Goal: Task Accomplishment & Management: Use online tool/utility

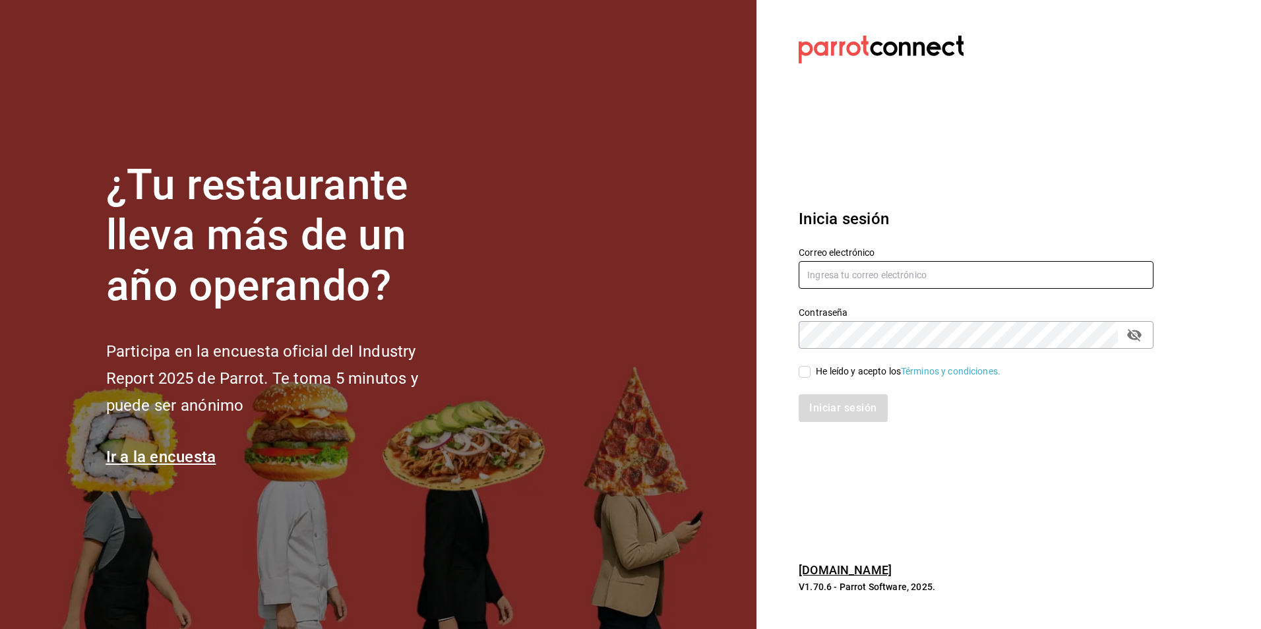
type input "[PERSON_NAME][EMAIL_ADDRESS][DOMAIN_NAME]"
click at [807, 367] on input "He leído y acepto los Términos y condiciones." at bounding box center [805, 372] width 12 height 12
checkbox input "true"
click at [840, 409] on button "Iniciar sesión" at bounding box center [844, 408] width 90 height 28
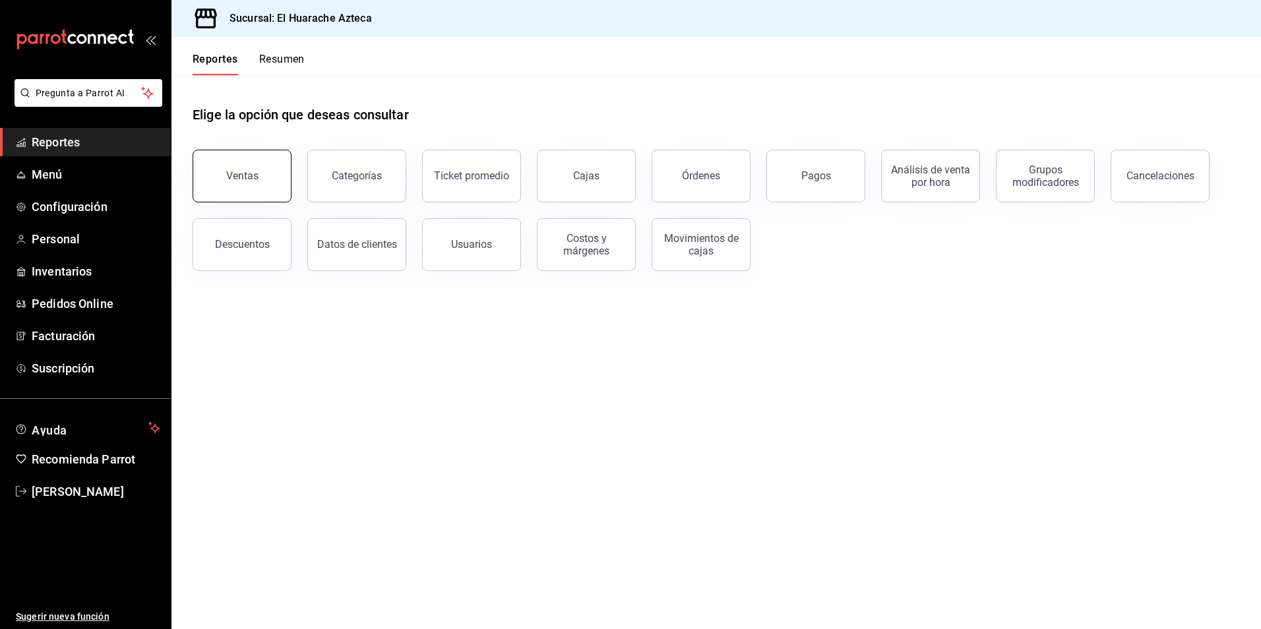
click at [243, 178] on div "Ventas" at bounding box center [242, 176] width 32 height 13
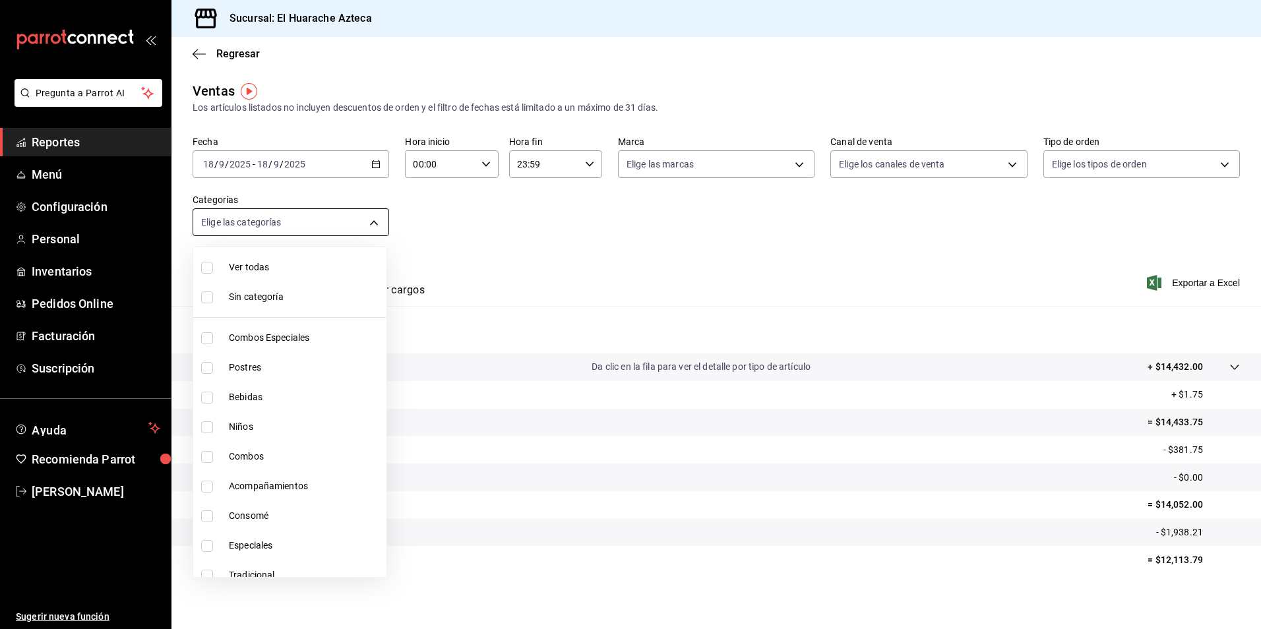
click at [369, 223] on body "Pregunta a Parrot AI Reportes Menú Configuración Personal Inventarios Pedidos O…" at bounding box center [630, 314] width 1261 height 629
click at [242, 337] on span "Combos Especiales" at bounding box center [305, 338] width 152 height 14
type input "2c353759-2c9e-4a11-8b13-ec92f7df1887"
checkbox input "true"
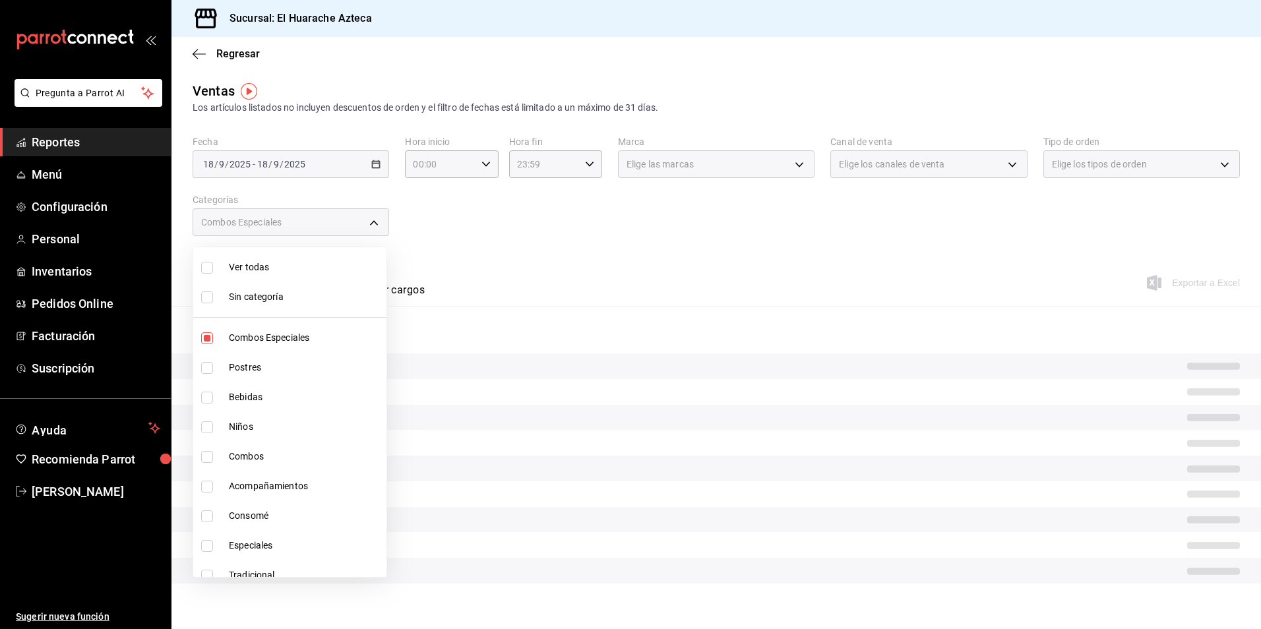
click at [203, 457] on input "checkbox" at bounding box center [207, 457] width 12 height 12
checkbox input "true"
type input "2c353759-2c9e-4a11-8b13-ec92f7df1887,801fb927-b16a-41c9-9a7c-271afa856fa8"
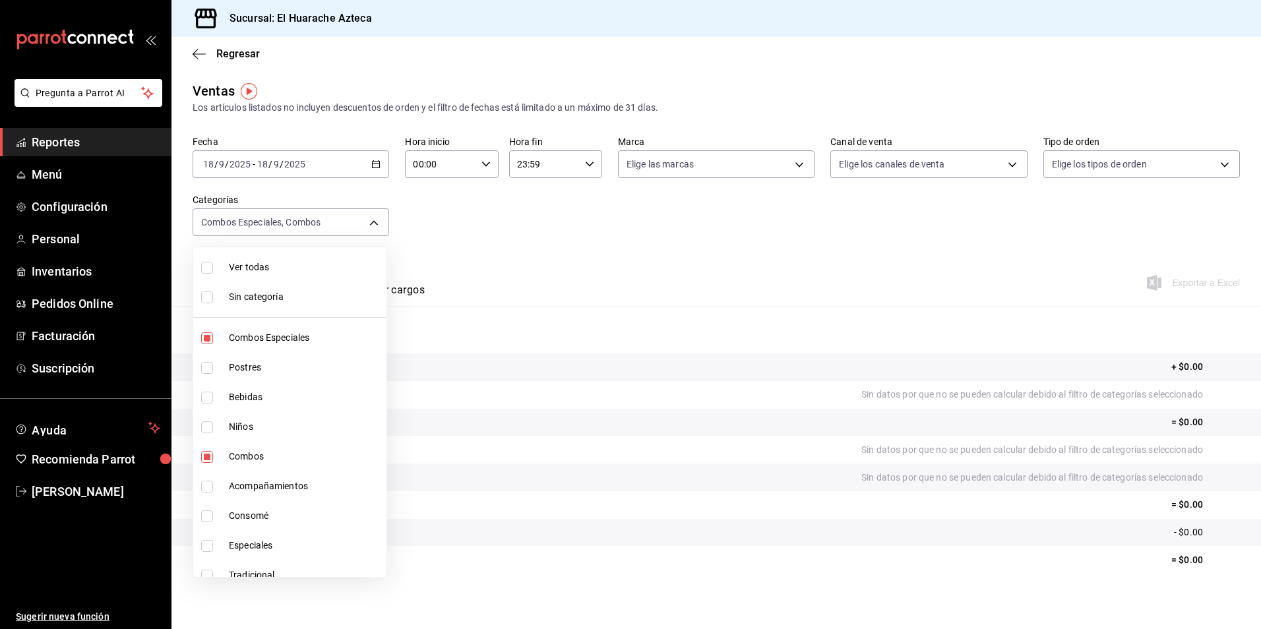
click at [208, 490] on input "checkbox" at bounding box center [207, 487] width 12 height 12
checkbox input "true"
type input "2c353759-2c9e-4a11-8b13-ec92f7df1887,801fb927-b16a-41c9-9a7c-271afa856fa8,2d28a…"
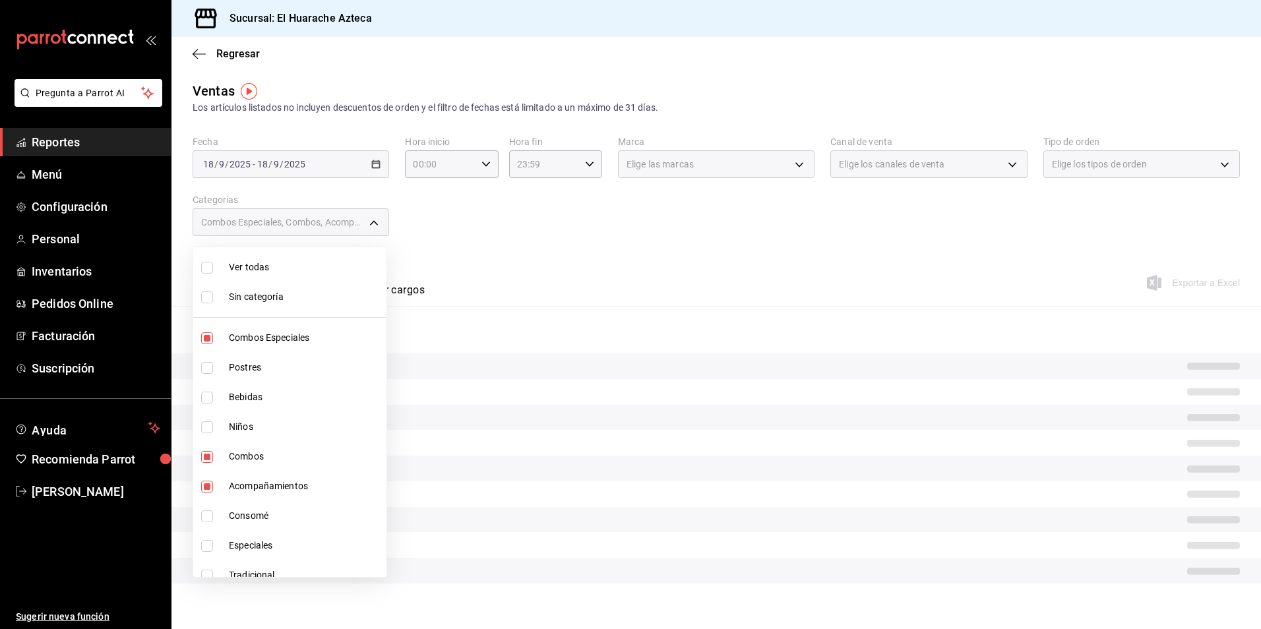
click at [204, 548] on input "checkbox" at bounding box center [207, 546] width 12 height 12
checkbox input "true"
type input "2c353759-2c9e-4a11-8b13-ec92f7df1887,801fb927-b16a-41c9-9a7c-271afa856fa8,2d28a…"
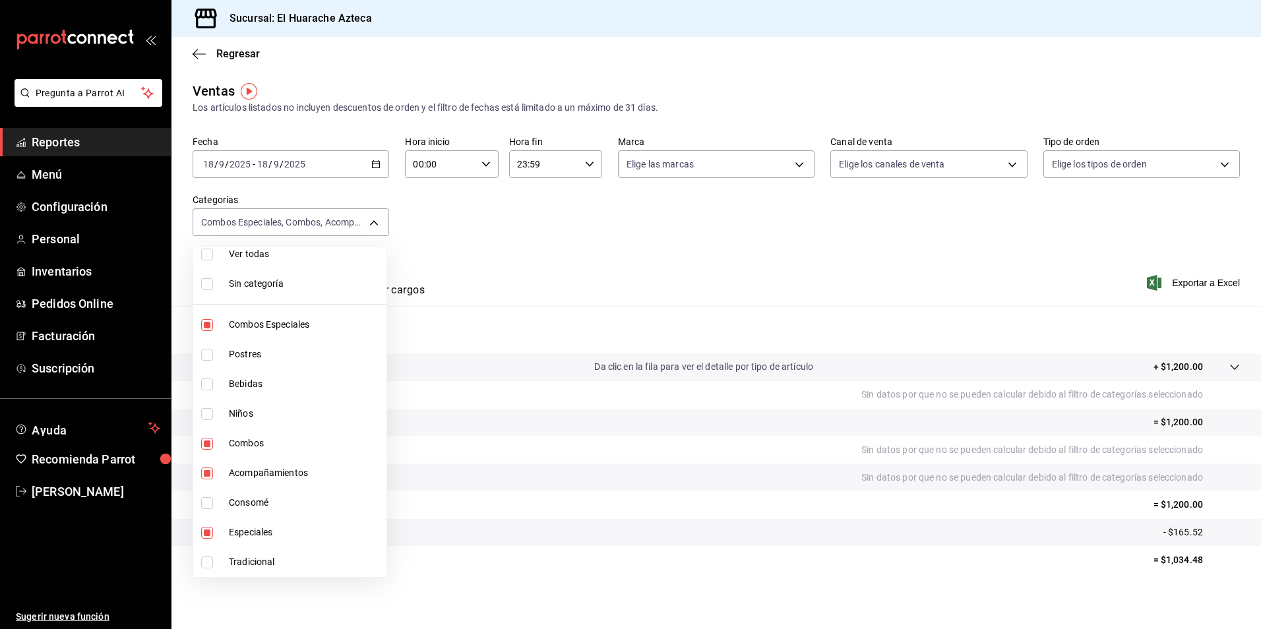
click at [203, 562] on input "checkbox" at bounding box center [207, 563] width 12 height 12
checkbox input "true"
click at [249, 557] on span "Tradicional" at bounding box center [305, 562] width 152 height 14
type input "2c353759-2c9e-4a11-8b13-ec92f7df1887,801fb927-b16a-41c9-9a7c-271afa856fa8,2d28a…"
checkbox input "false"
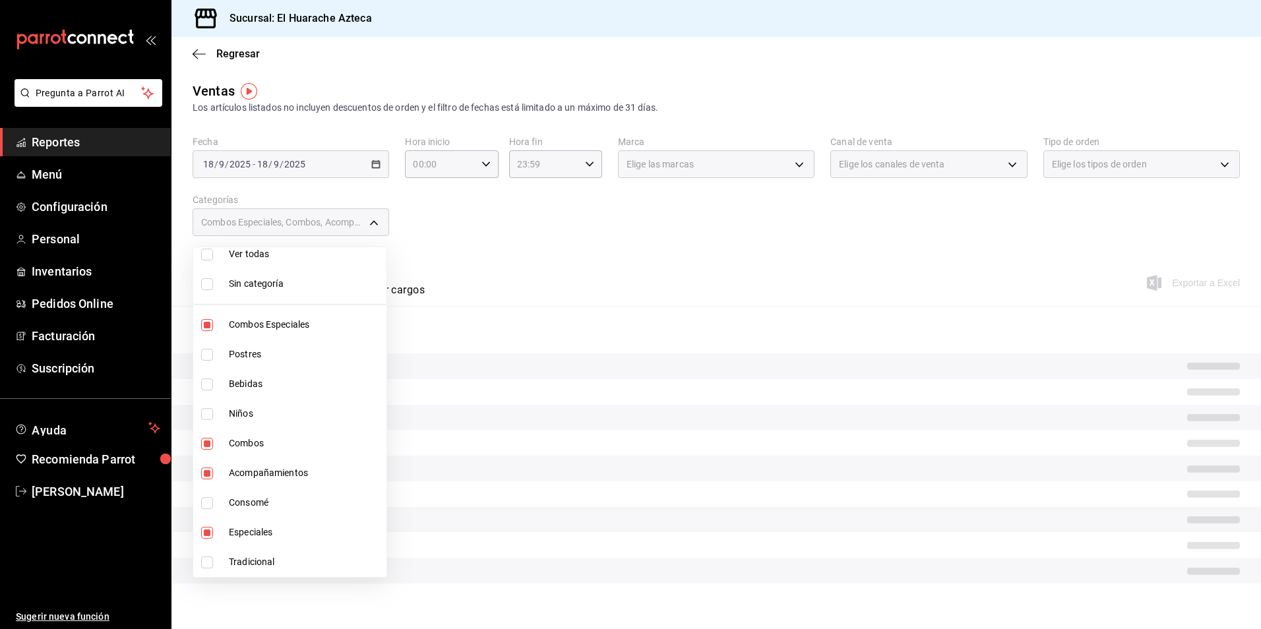
click at [239, 534] on span "Especiales" at bounding box center [305, 533] width 152 height 14
type input "2c353759-2c9e-4a11-8b13-ec92f7df1887,801fb927-b16a-41c9-9a7c-271afa856fa8,2d28a…"
checkbox input "false"
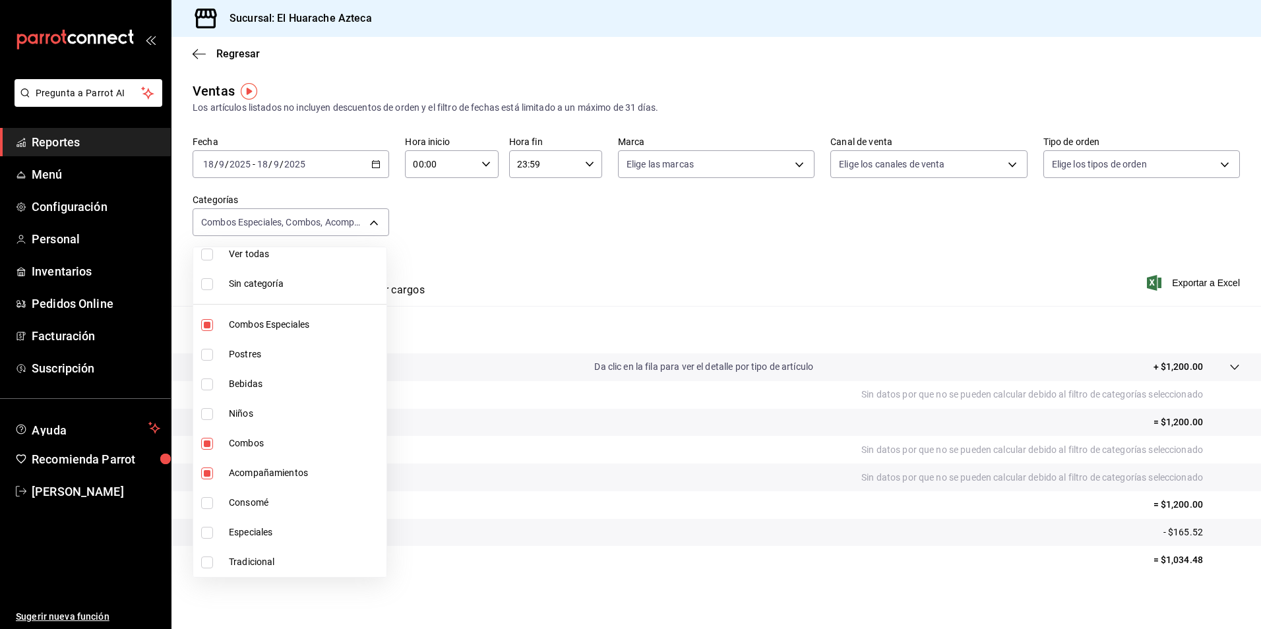
click at [227, 470] on li "Acompañamientos" at bounding box center [289, 473] width 193 height 30
type input "2c353759-2c9e-4a11-8b13-ec92f7df1887,801fb927-b16a-41c9-9a7c-271afa856fa8"
checkbox input "false"
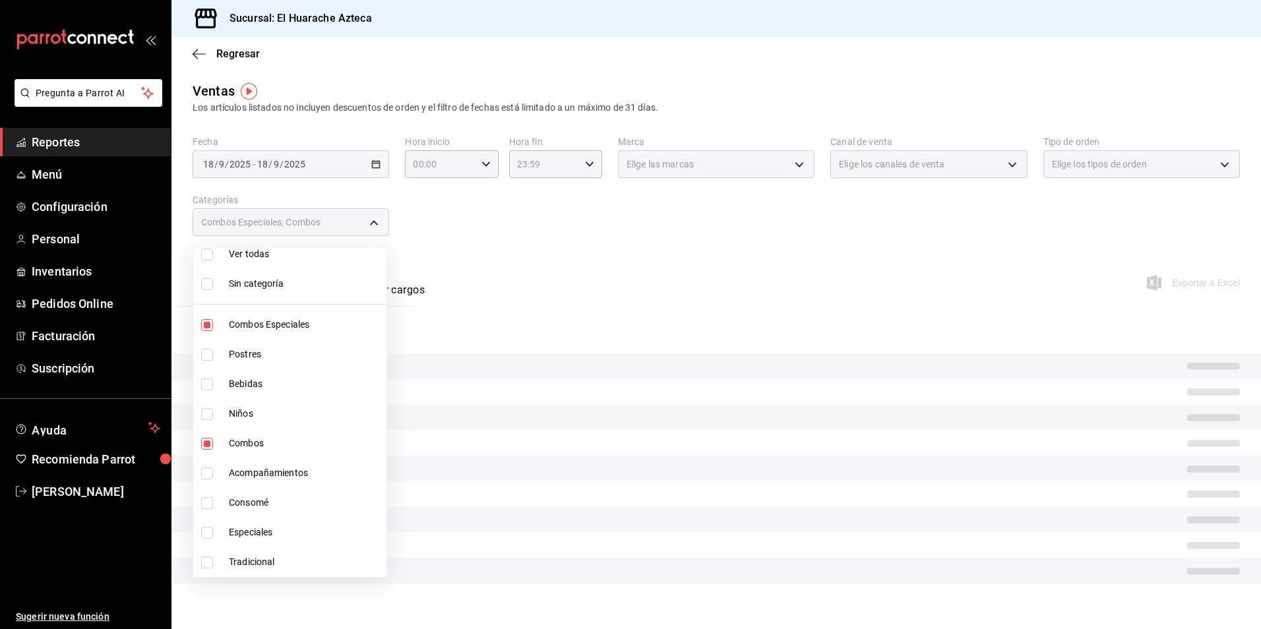
click at [240, 440] on span "Combos" at bounding box center [305, 444] width 152 height 14
type input "2c353759-2c9e-4a11-8b13-ec92f7df1887"
checkbox input "false"
click at [239, 318] on span "Combos Especiales" at bounding box center [305, 325] width 152 height 14
checkbox input "false"
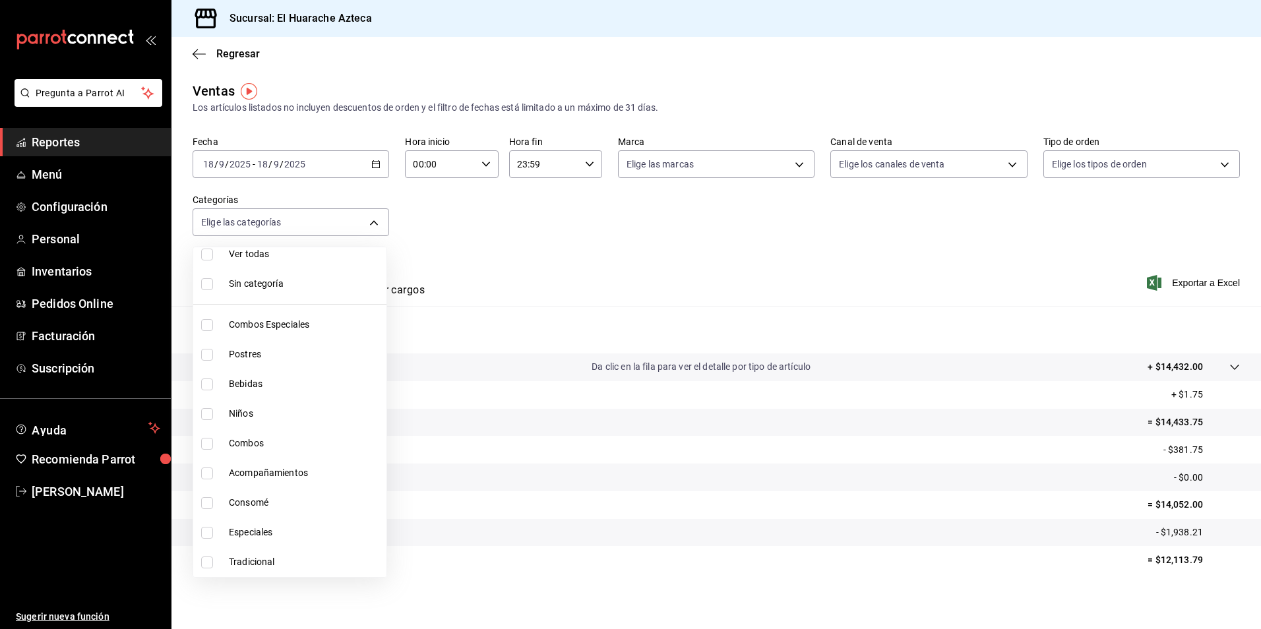
click at [210, 354] on input "checkbox" at bounding box center [207, 355] width 12 height 12
checkbox input "true"
type input "c007e3ad-3013-4e56-a94d-c02e68cae99b"
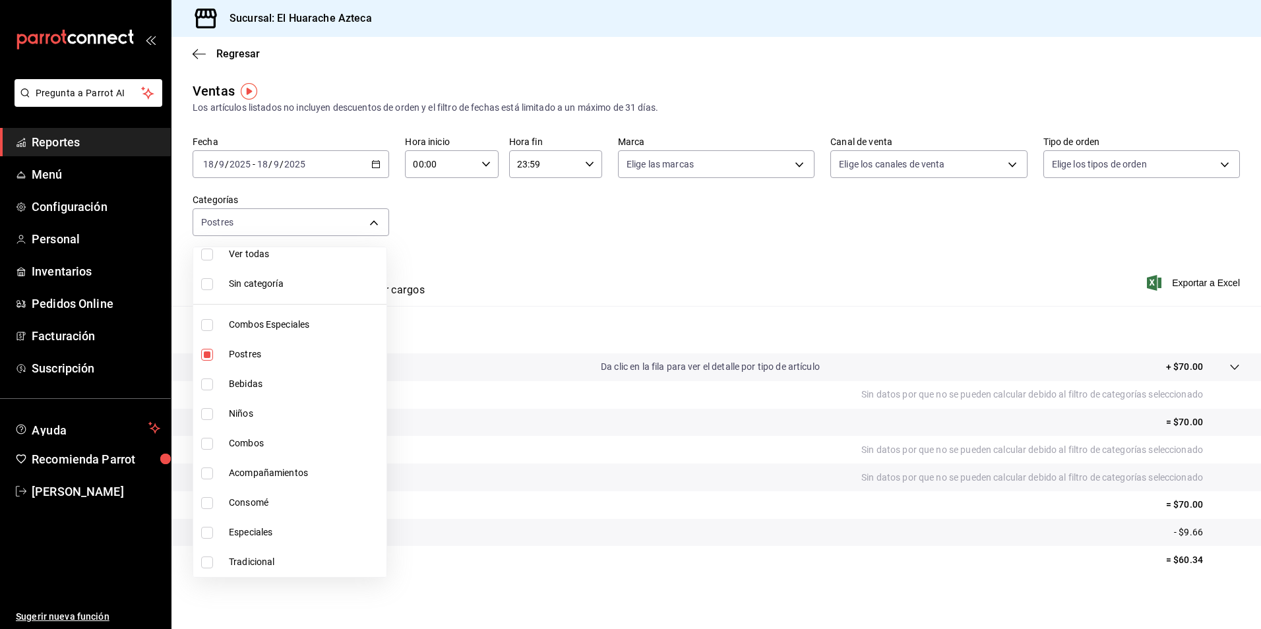
click at [210, 354] on input "checkbox" at bounding box center [207, 355] width 12 height 12
checkbox input "false"
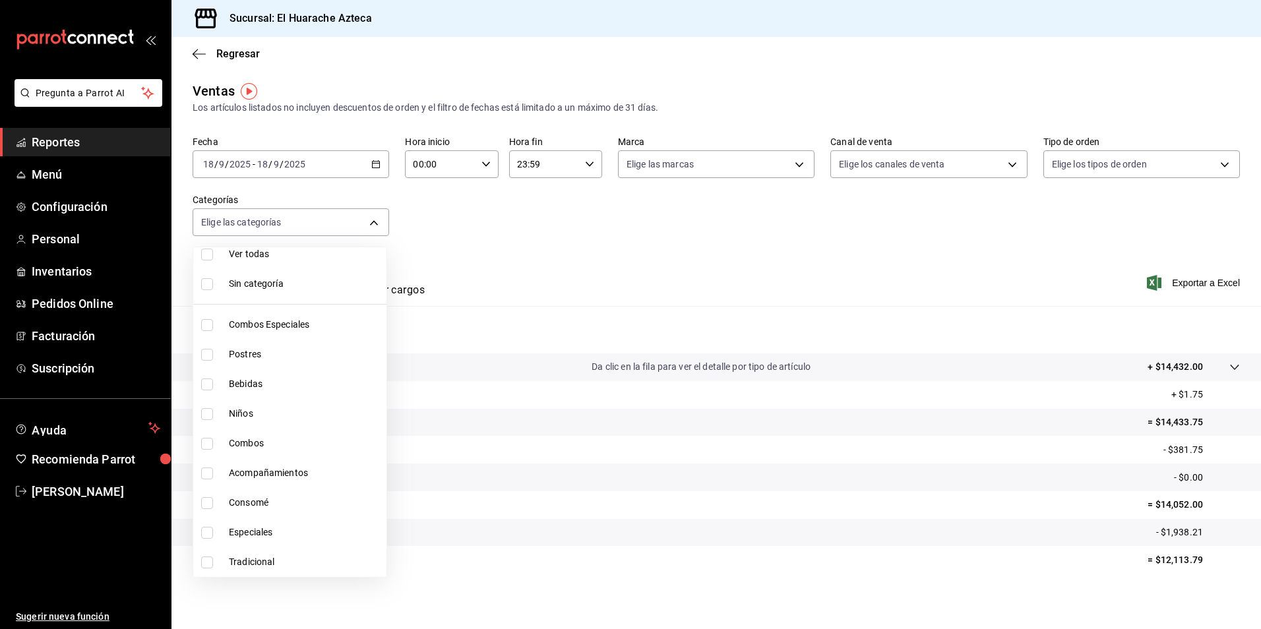
click at [203, 415] on input "checkbox" at bounding box center [207, 414] width 12 height 12
checkbox input "true"
type input "28e60cb7-9a33-402d-bbe1-a64a9172dbc2"
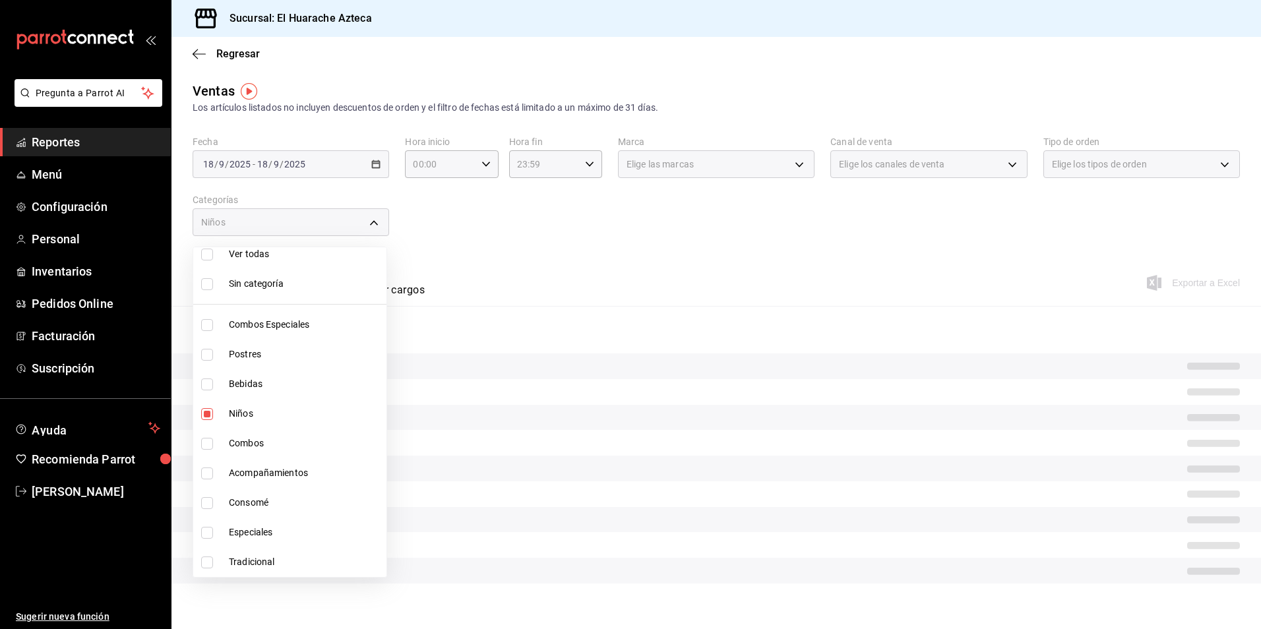
click at [582, 292] on div at bounding box center [630, 314] width 1261 height 629
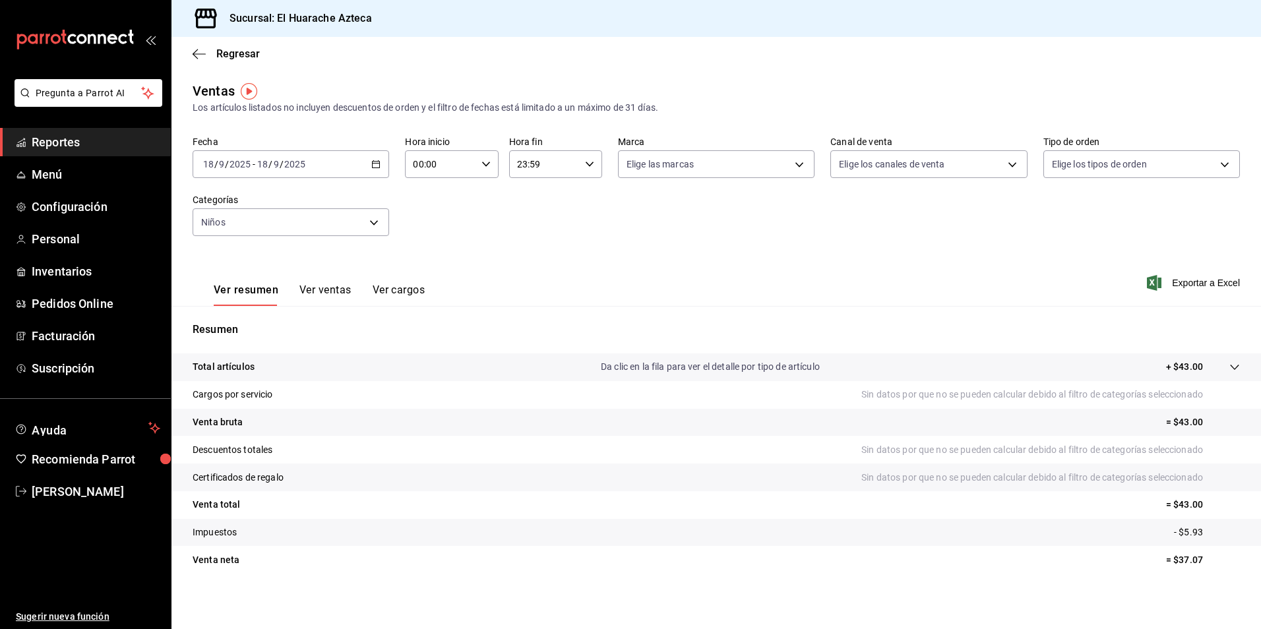
click at [322, 291] on button "Ver ventas" at bounding box center [325, 295] width 52 height 22
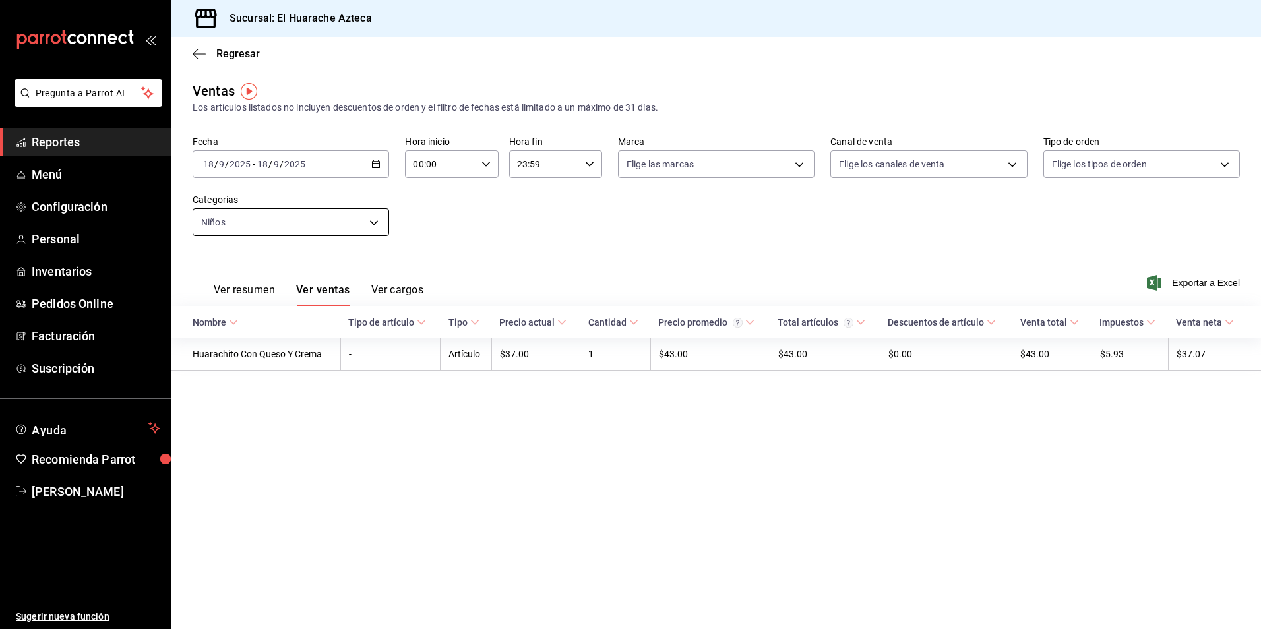
click at [373, 222] on body "Pregunta a Parrot AI Reportes Menú Configuración Personal Inventarios Pedidos O…" at bounding box center [630, 314] width 1261 height 629
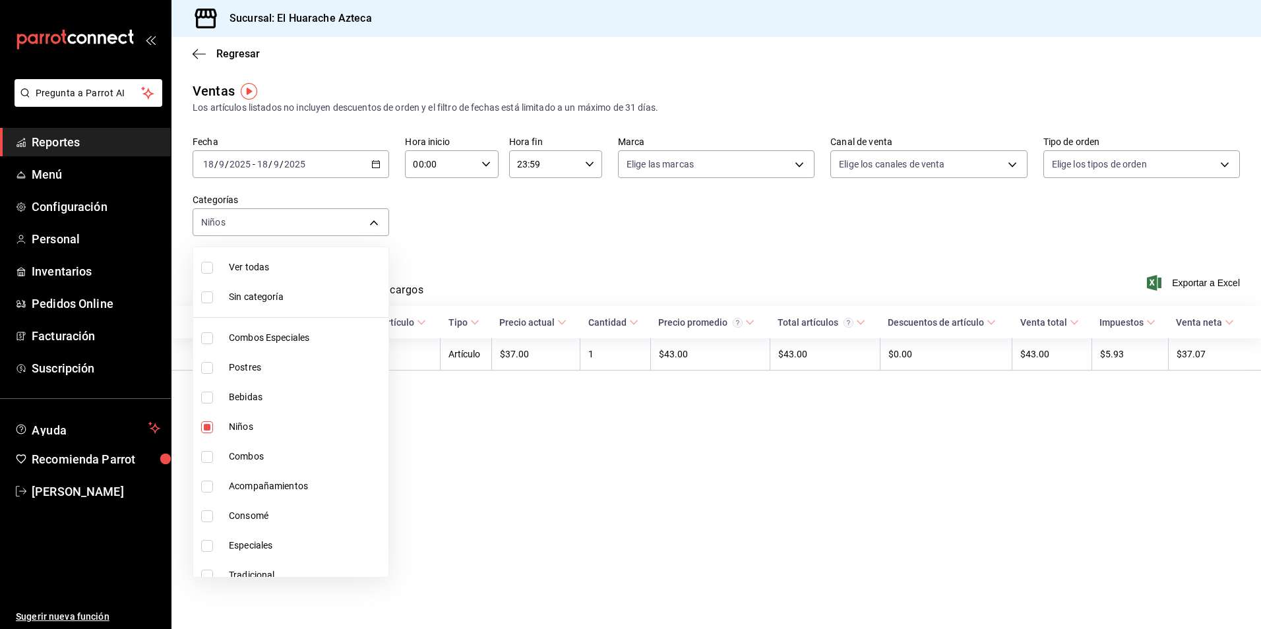
click at [238, 425] on span "Niños" at bounding box center [306, 427] width 154 height 14
checkbox input "false"
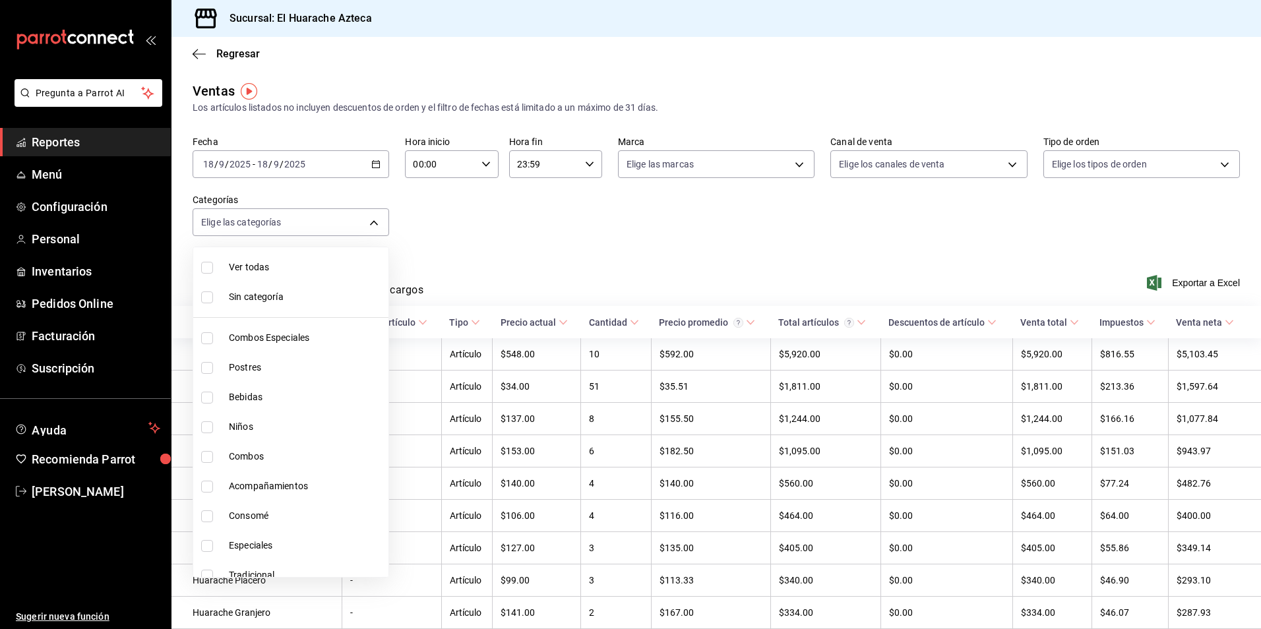
click at [206, 516] on input "checkbox" at bounding box center [207, 517] width 12 height 12
checkbox input "true"
type input "53f55ae2-6285-460e-a8e1-99190fafff65"
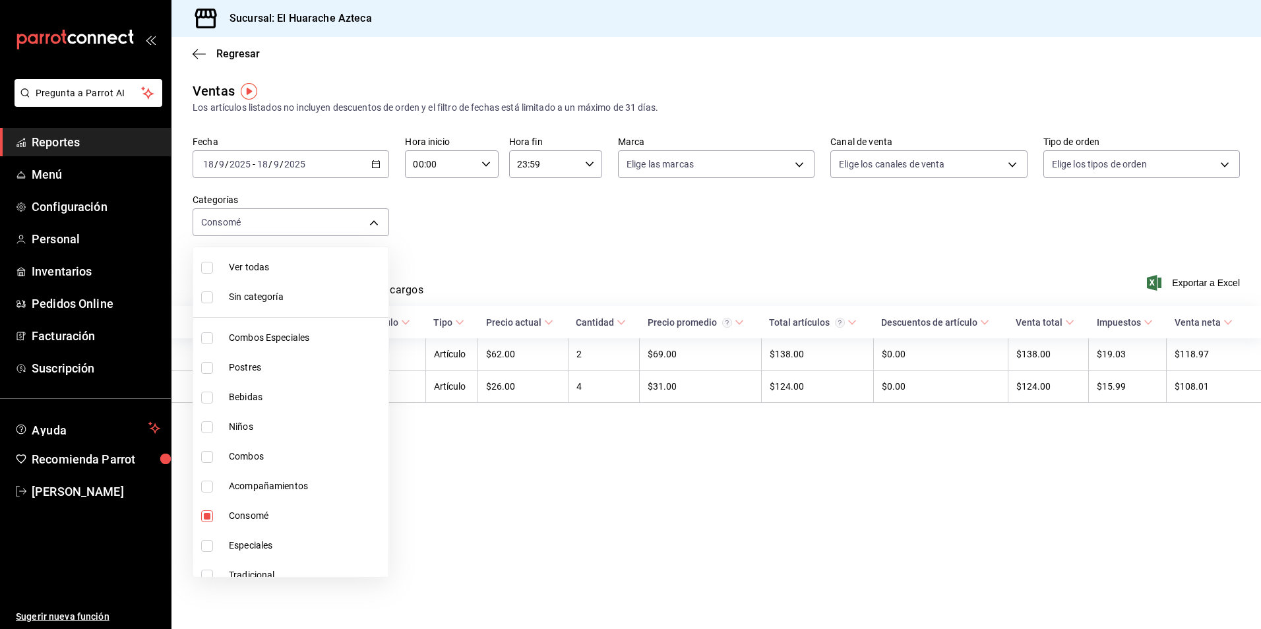
click at [498, 248] on div at bounding box center [630, 314] width 1261 height 629
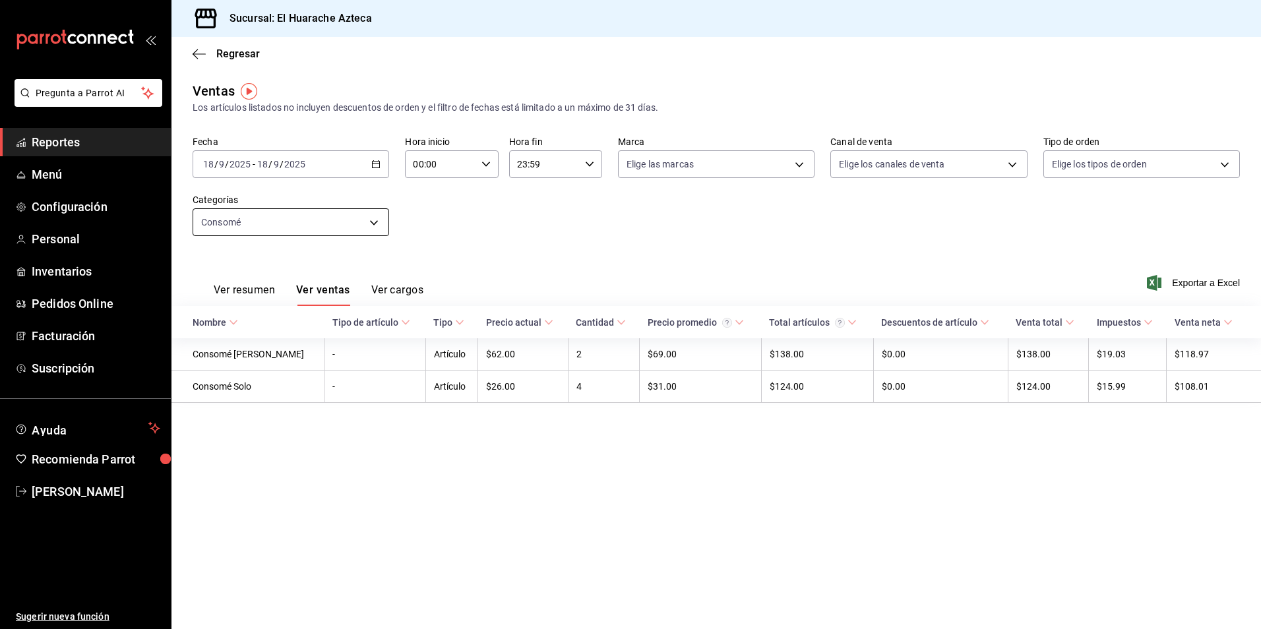
click at [375, 221] on body "Pregunta a Parrot AI Reportes Menú Configuración Personal Inventarios Pedidos O…" at bounding box center [630, 314] width 1261 height 629
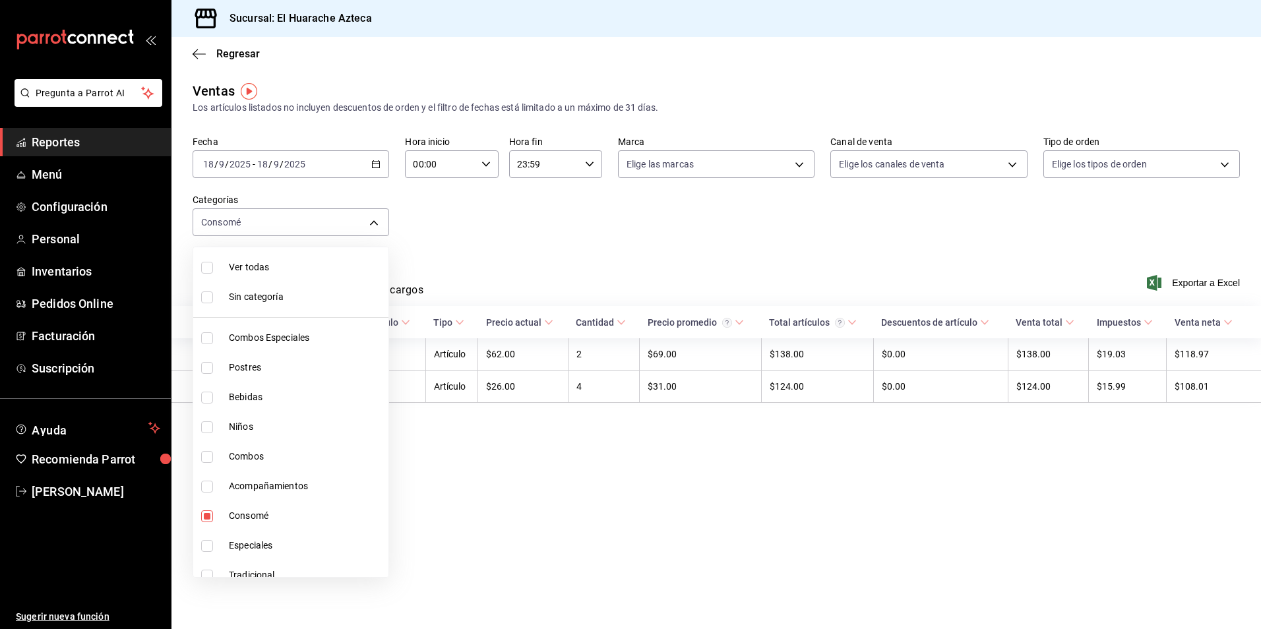
click at [204, 400] on input "checkbox" at bounding box center [207, 398] width 12 height 12
checkbox input "true"
type input "53f55ae2-6285-460e-a8e1-99190fafff65,f30dce80-1504-46fe-9bff-e61b227a5927"
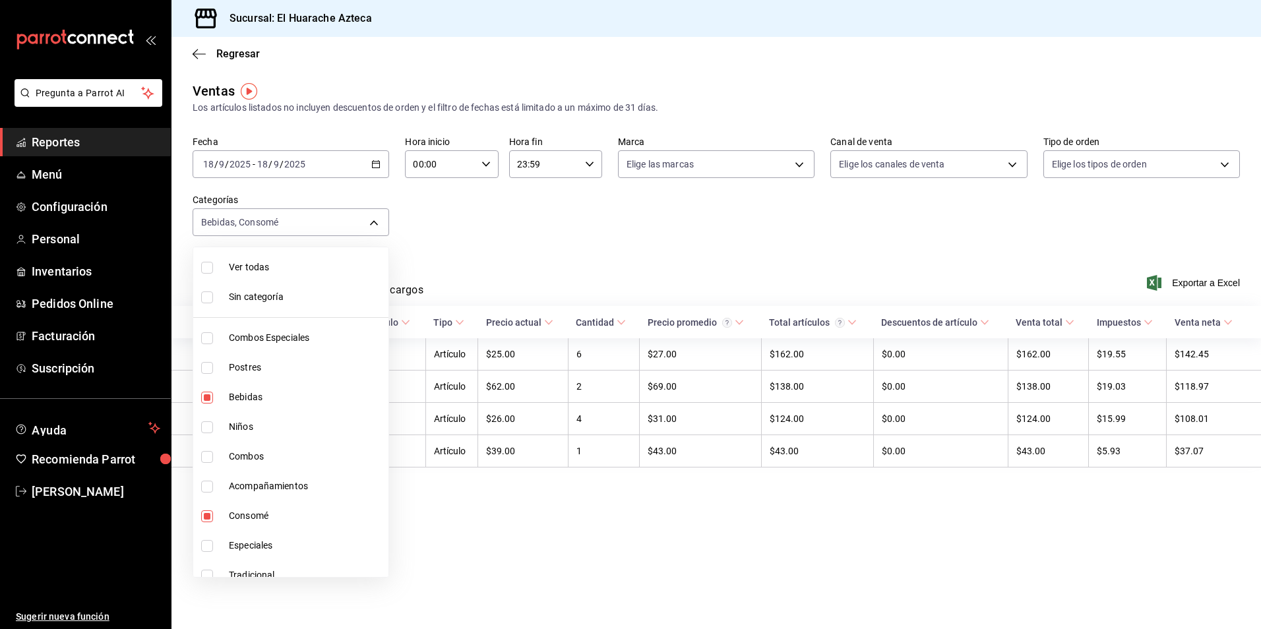
click at [203, 514] on input "checkbox" at bounding box center [207, 517] width 12 height 12
checkbox input "false"
type input "f30dce80-1504-46fe-9bff-e61b227a5927"
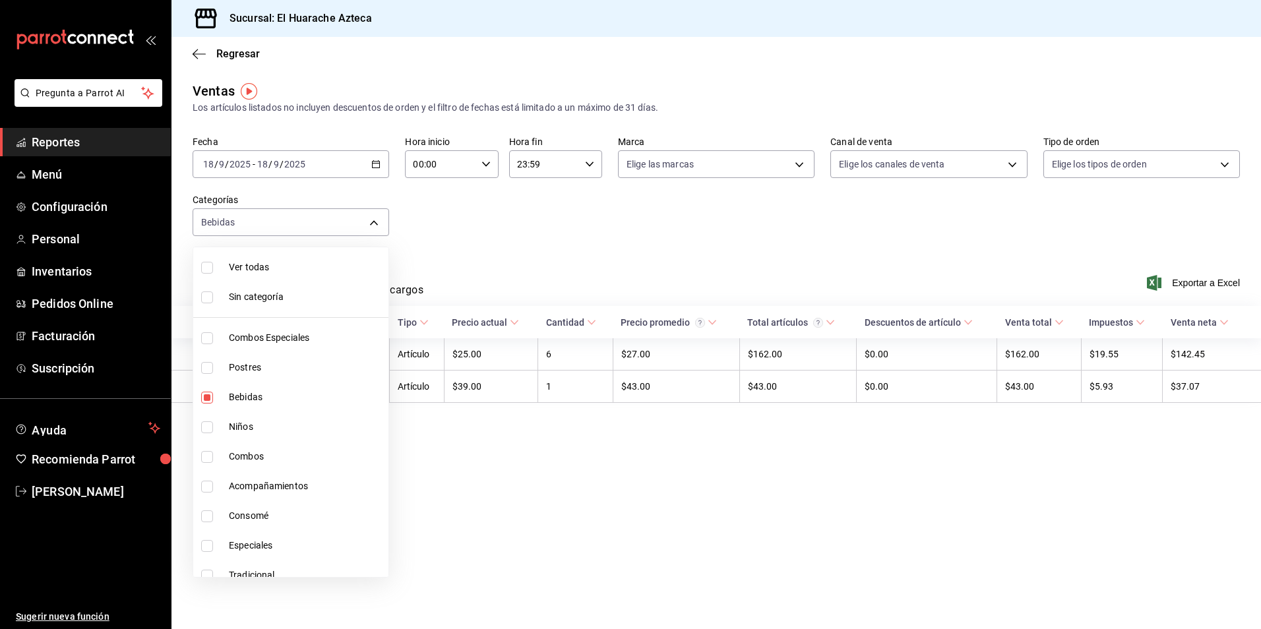
click at [504, 234] on div at bounding box center [630, 314] width 1261 height 629
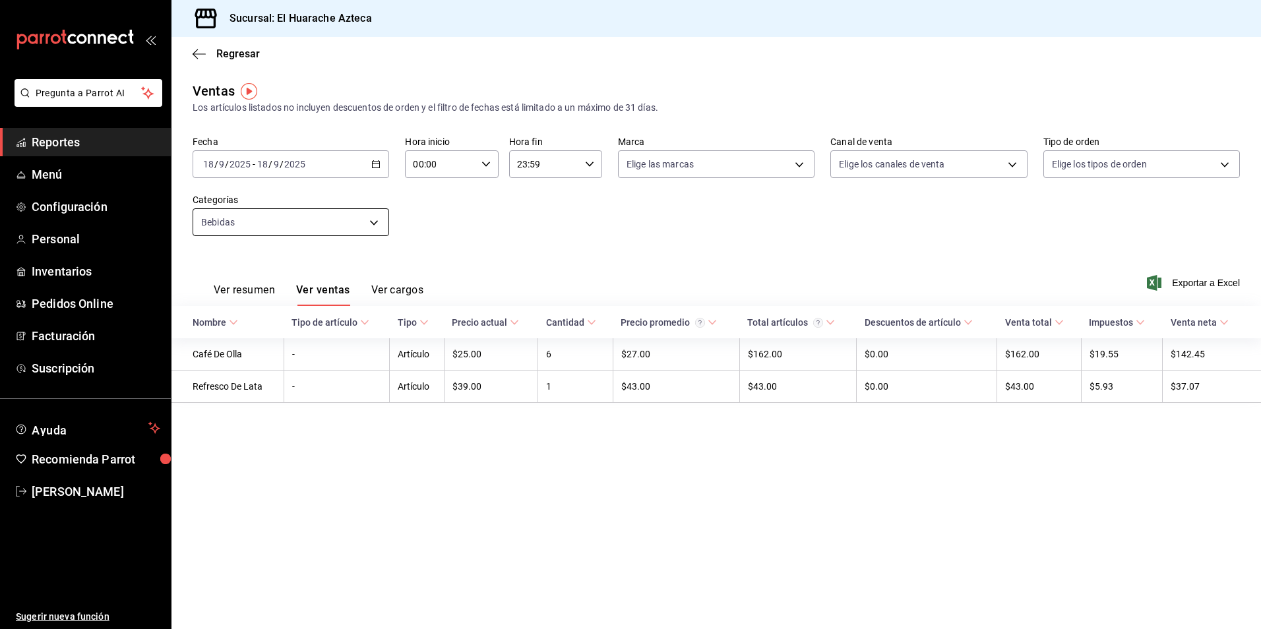
click at [376, 224] on body "Pregunta a Parrot AI Reportes Menú Configuración Personal Inventarios Pedidos O…" at bounding box center [630, 314] width 1261 height 629
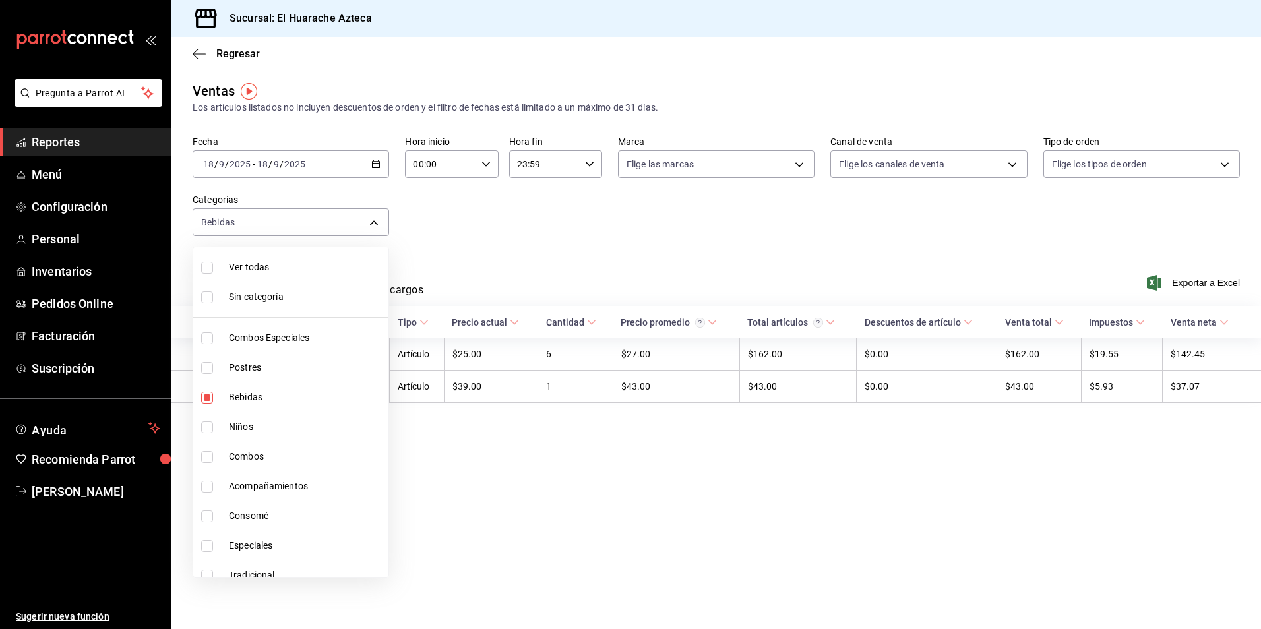
click at [226, 396] on li "Bebidas" at bounding box center [290, 398] width 195 height 30
checkbox input "false"
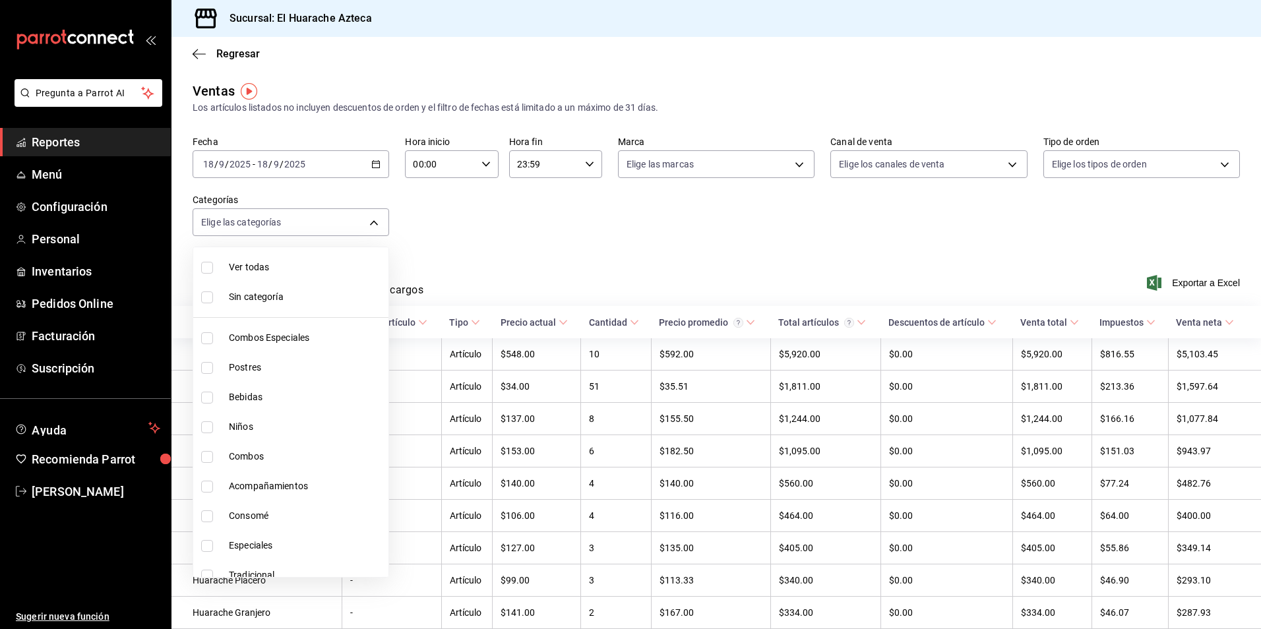
click at [208, 515] on input "checkbox" at bounding box center [207, 517] width 12 height 12
checkbox input "true"
type input "53f55ae2-6285-460e-a8e1-99190fafff65"
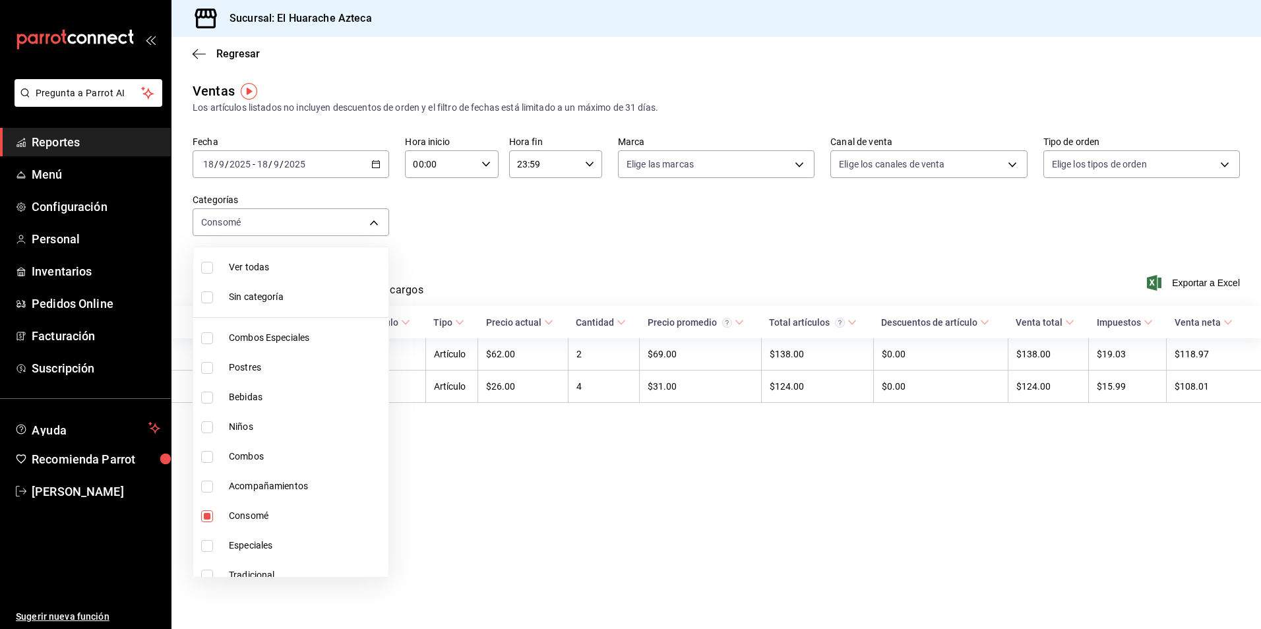
click at [498, 282] on div at bounding box center [630, 314] width 1261 height 629
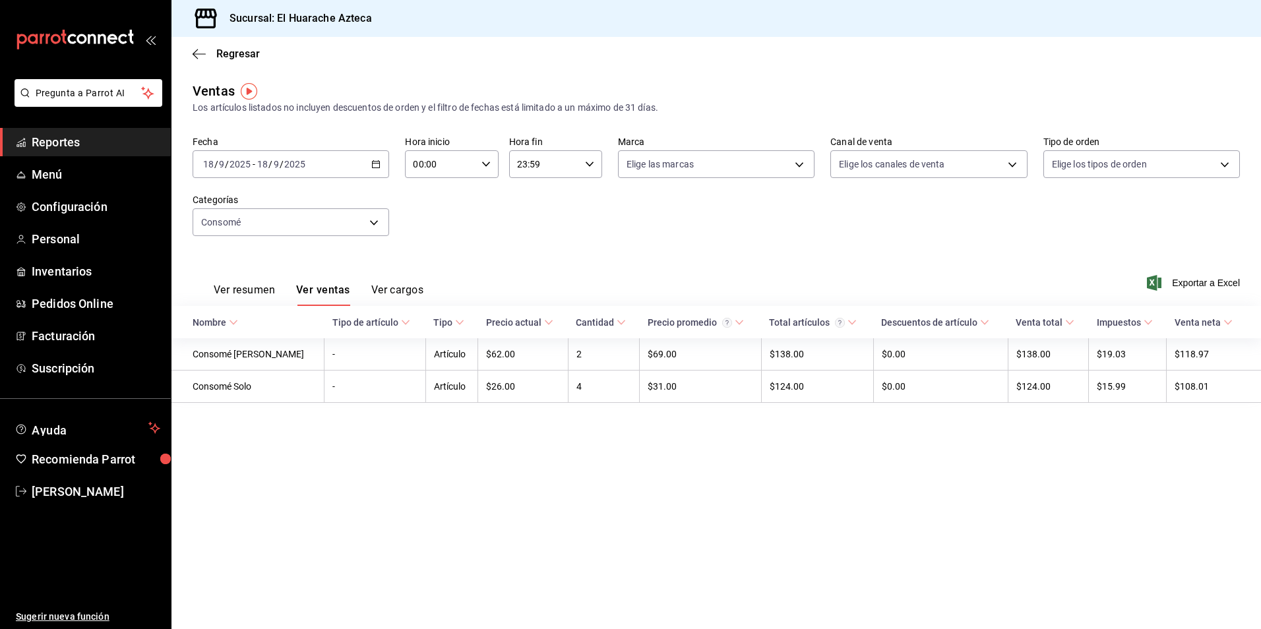
click at [250, 292] on button "Ver resumen" at bounding box center [244, 295] width 61 height 22
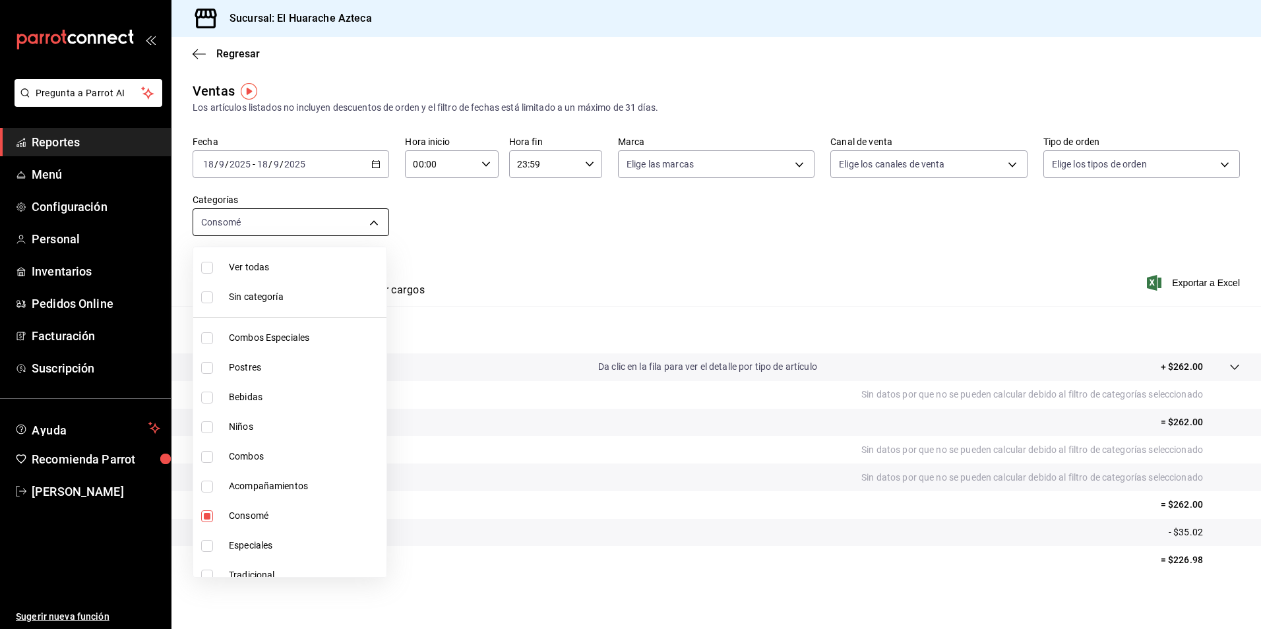
click at [370, 226] on body "Pregunta a Parrot AI Reportes Menú Configuración Personal Inventarios Pedidos O…" at bounding box center [630, 314] width 1261 height 629
click at [249, 516] on span "Consomé" at bounding box center [305, 516] width 152 height 14
checkbox input "false"
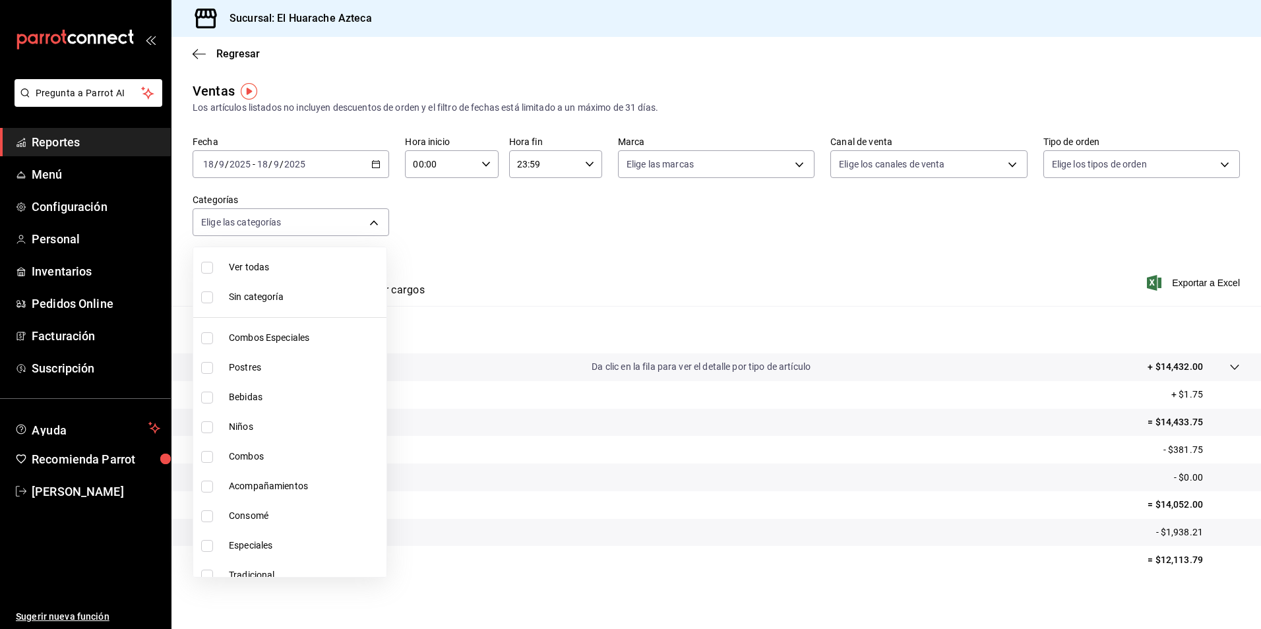
click at [477, 257] on div at bounding box center [630, 314] width 1261 height 629
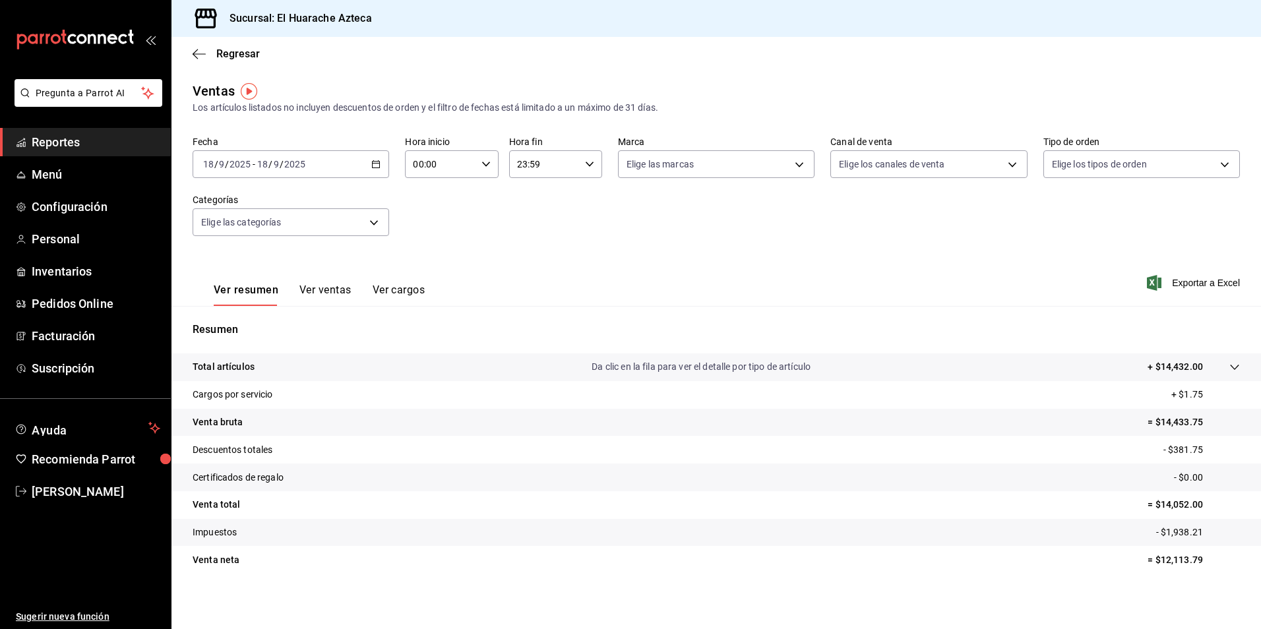
click at [396, 289] on button "Ver cargos" at bounding box center [399, 295] width 53 height 22
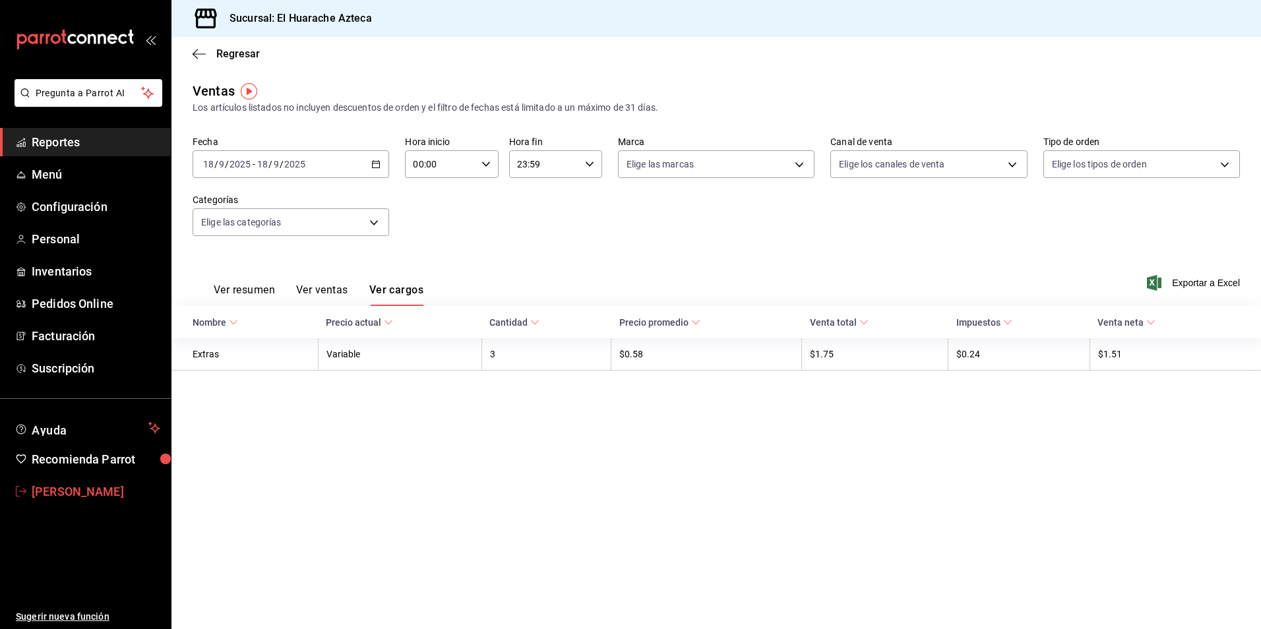
click at [41, 490] on span "[PERSON_NAME]" at bounding box center [96, 492] width 129 height 18
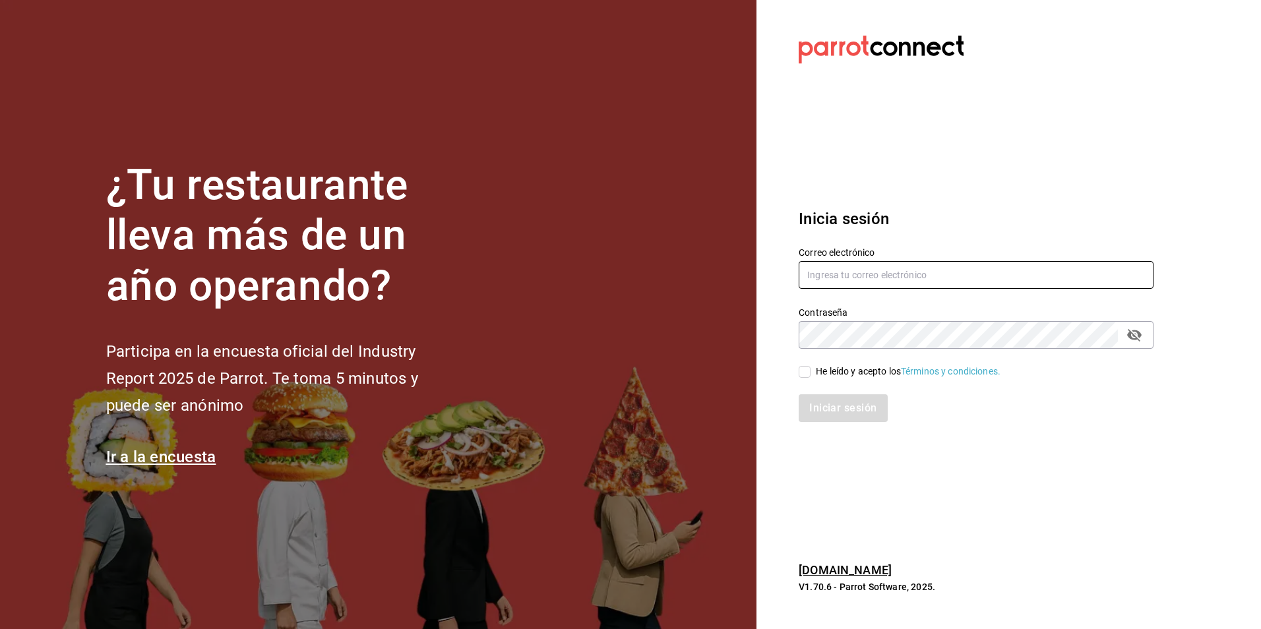
type input "[PERSON_NAME][EMAIL_ADDRESS][DOMAIN_NAME]"
